Goal: Information Seeking & Learning: Learn about a topic

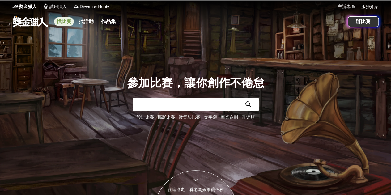
click at [64, 18] on link "找比賽" at bounding box center [64, 21] width 20 height 9
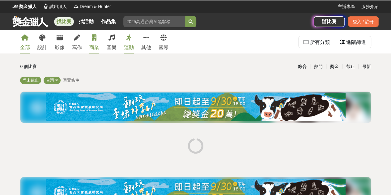
click at [94, 41] on link "商業" at bounding box center [94, 41] width 10 height 23
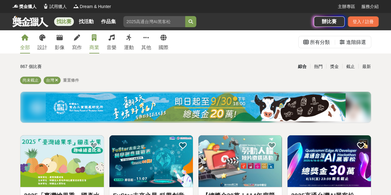
click at [93, 35] on icon at bounding box center [94, 38] width 5 height 6
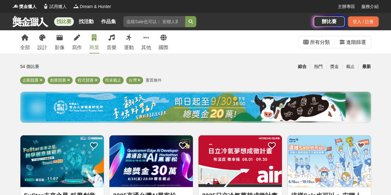
click at [369, 66] on div "最新" at bounding box center [367, 66] width 16 height 11
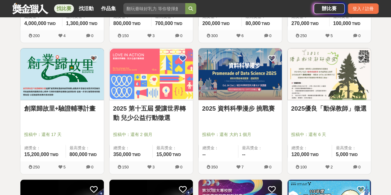
scroll to position [350, 0]
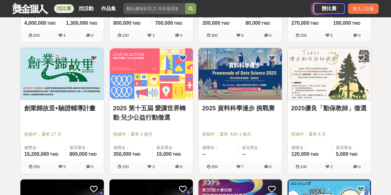
click at [248, 119] on div "2025 資料科學漫步 挑戰賽" at bounding box center [240, 112] width 76 height 16
click at [221, 107] on link "2025 資料科學漫步 挑戰賽" at bounding box center [240, 108] width 76 height 9
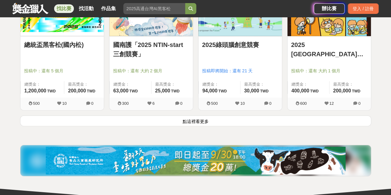
scroll to position [809, 0]
